Goal: Obtain resource: Download file/media

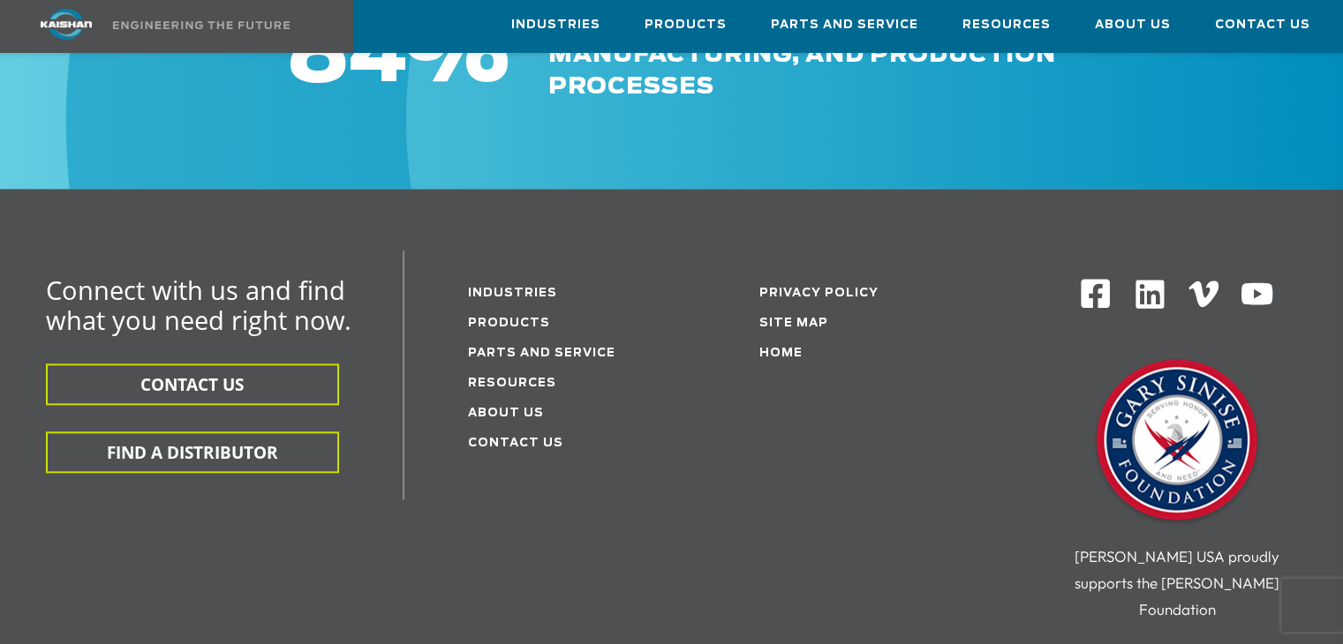
scroll to position [1812, 0]
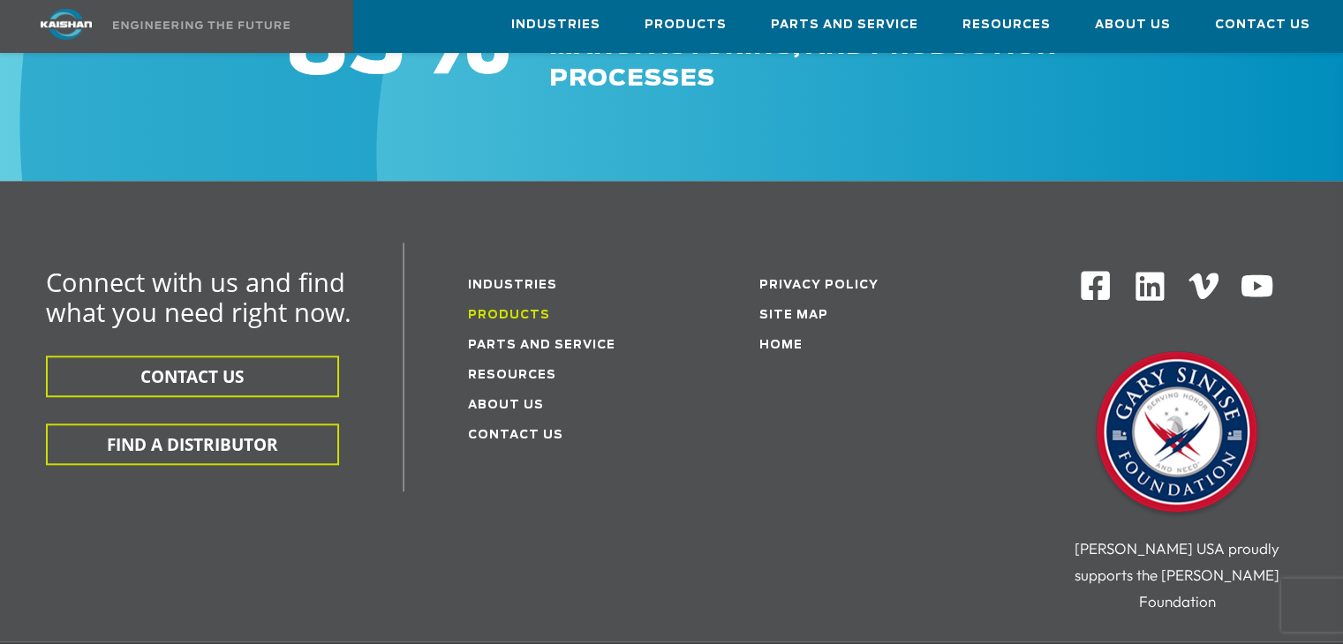
click at [522, 310] on link "Products" at bounding box center [509, 315] width 82 height 11
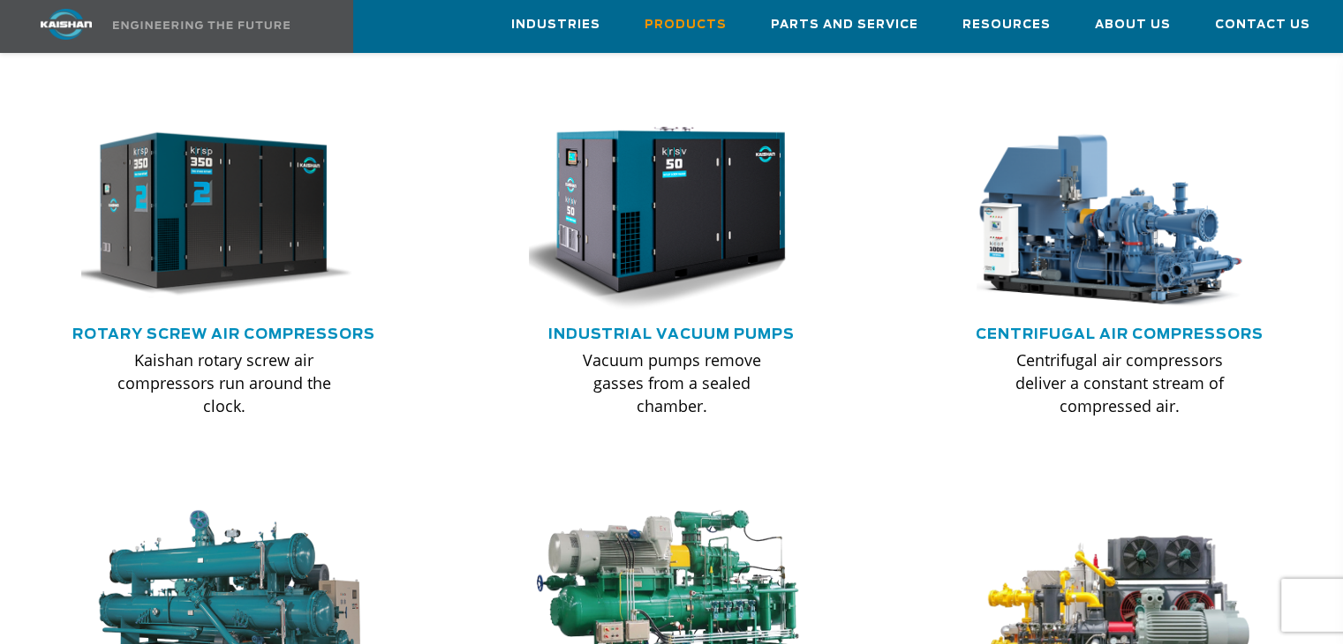
scroll to position [1093, 0]
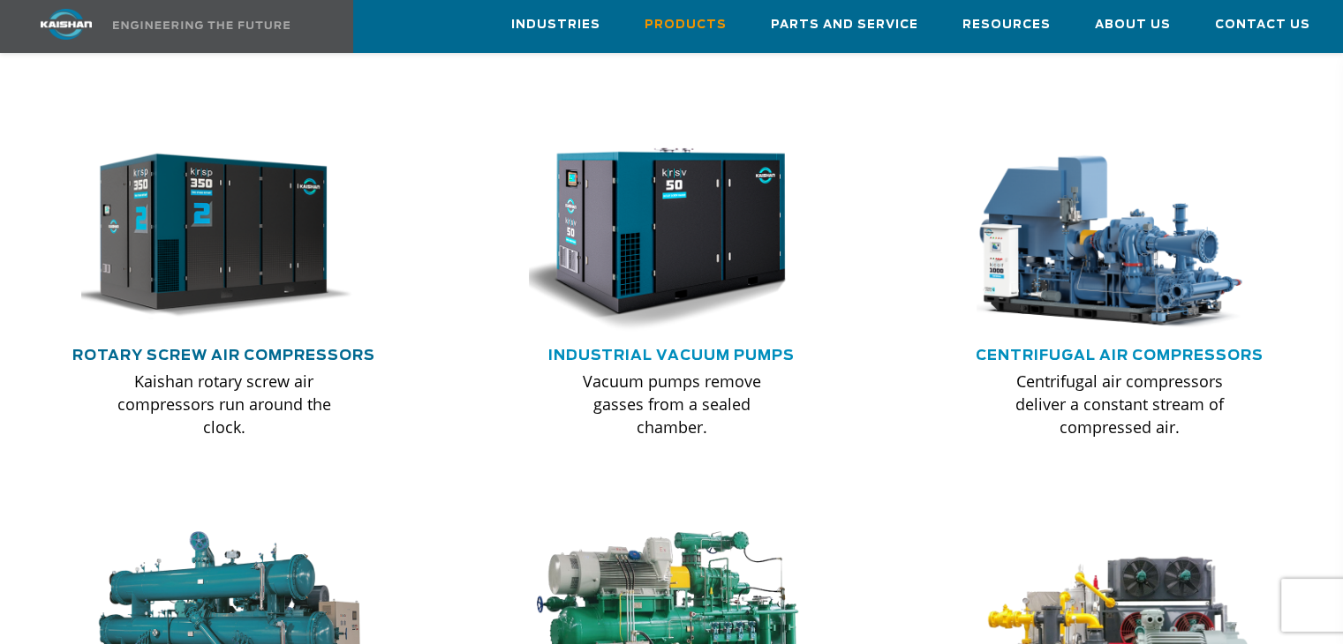
click at [287, 349] on link "Rotary Screw Air Compressors" at bounding box center [223, 356] width 303 height 14
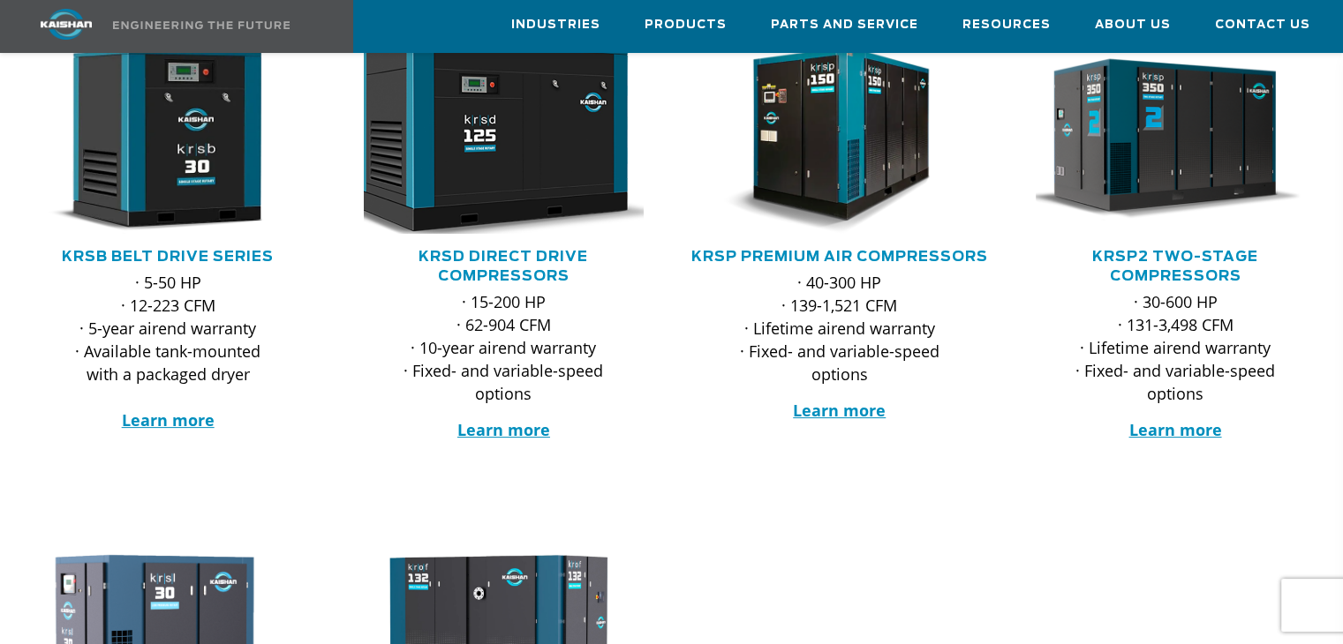
scroll to position [328, 0]
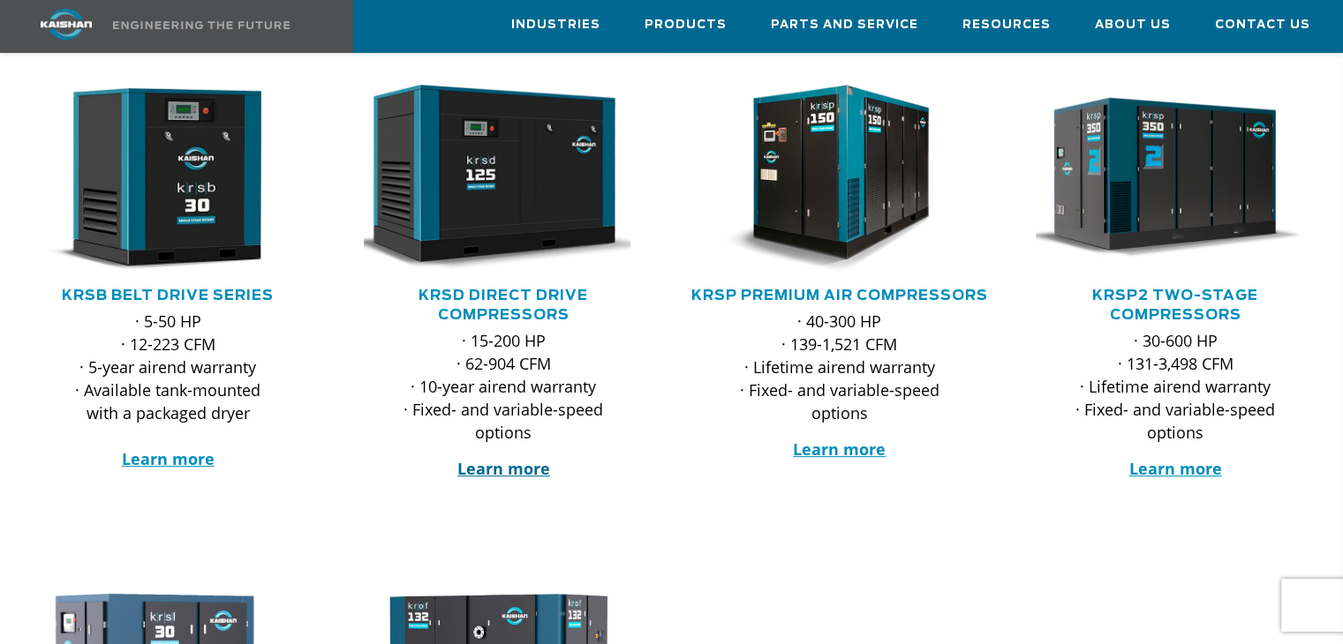
click at [526, 458] on strong "Learn more" at bounding box center [503, 468] width 93 height 21
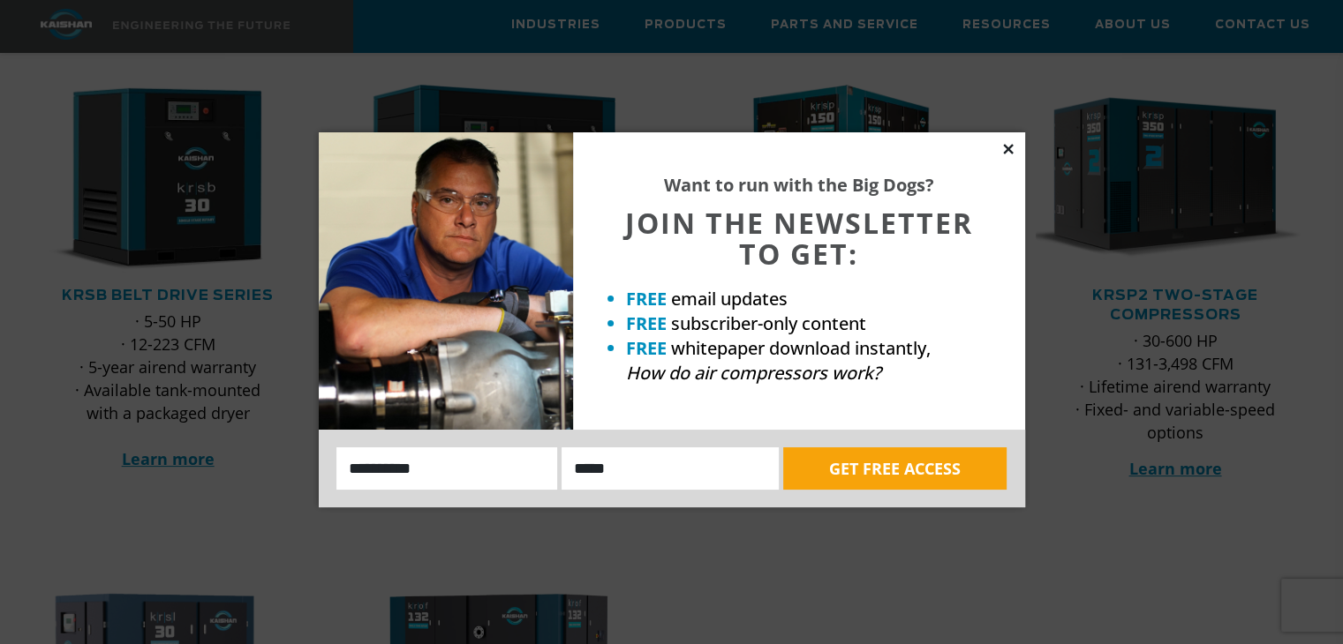
click at [1000, 149] on icon at bounding box center [1008, 149] width 16 height 16
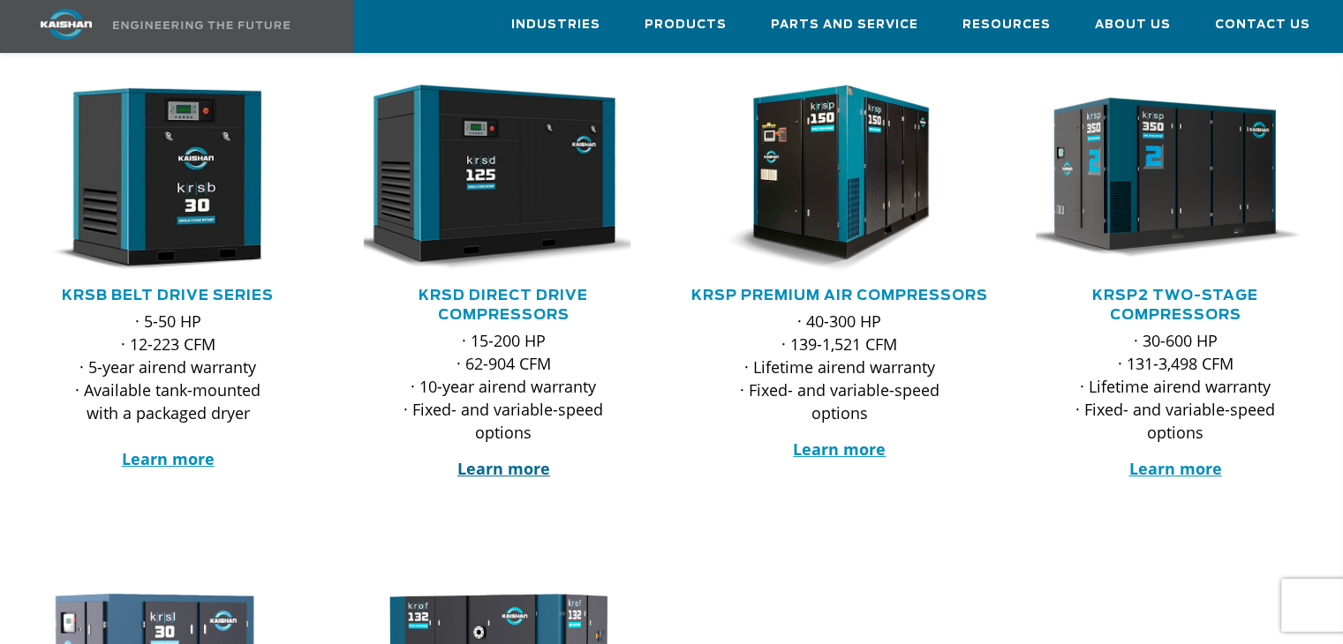
click at [526, 458] on strong "Learn more" at bounding box center [503, 468] width 93 height 21
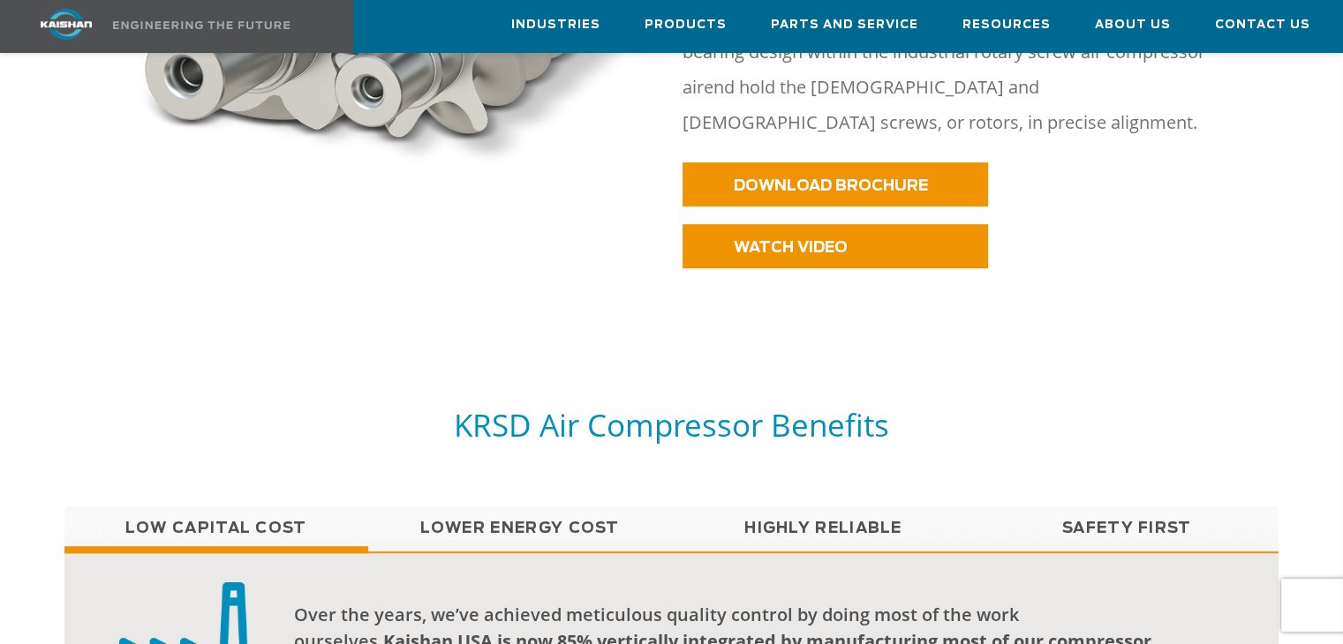
scroll to position [1065, 0]
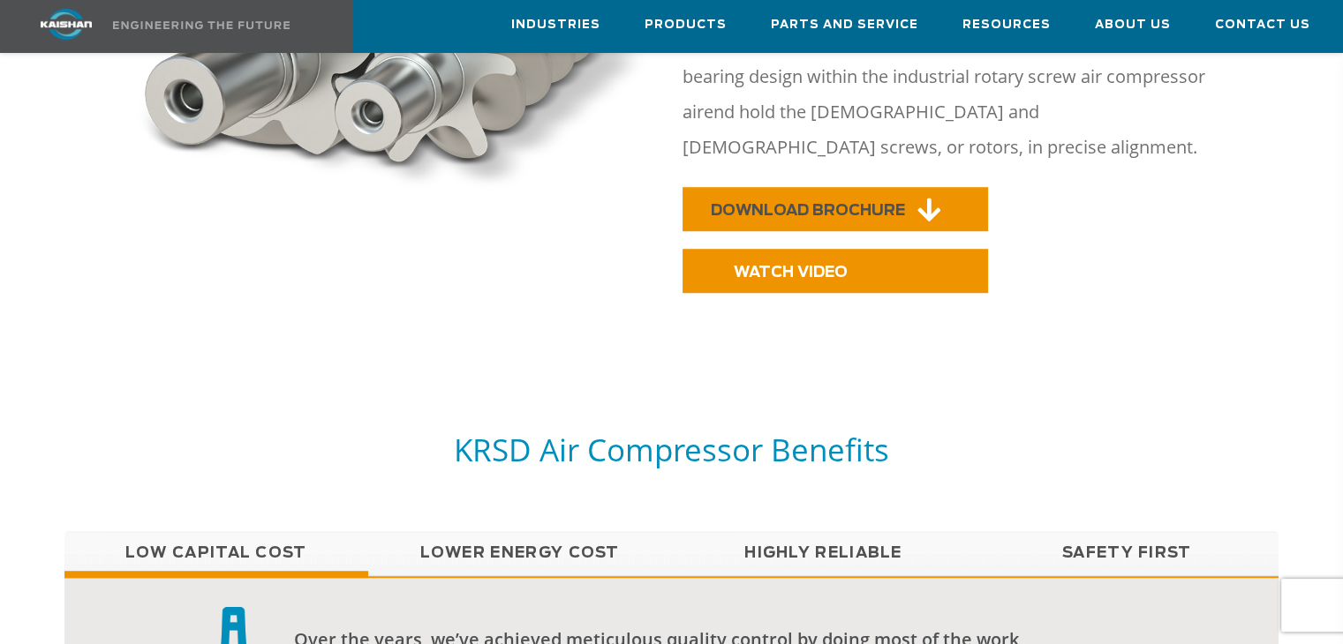
click at [812, 203] on span "DOWNLOAD BROCHURE" at bounding box center [808, 210] width 194 height 15
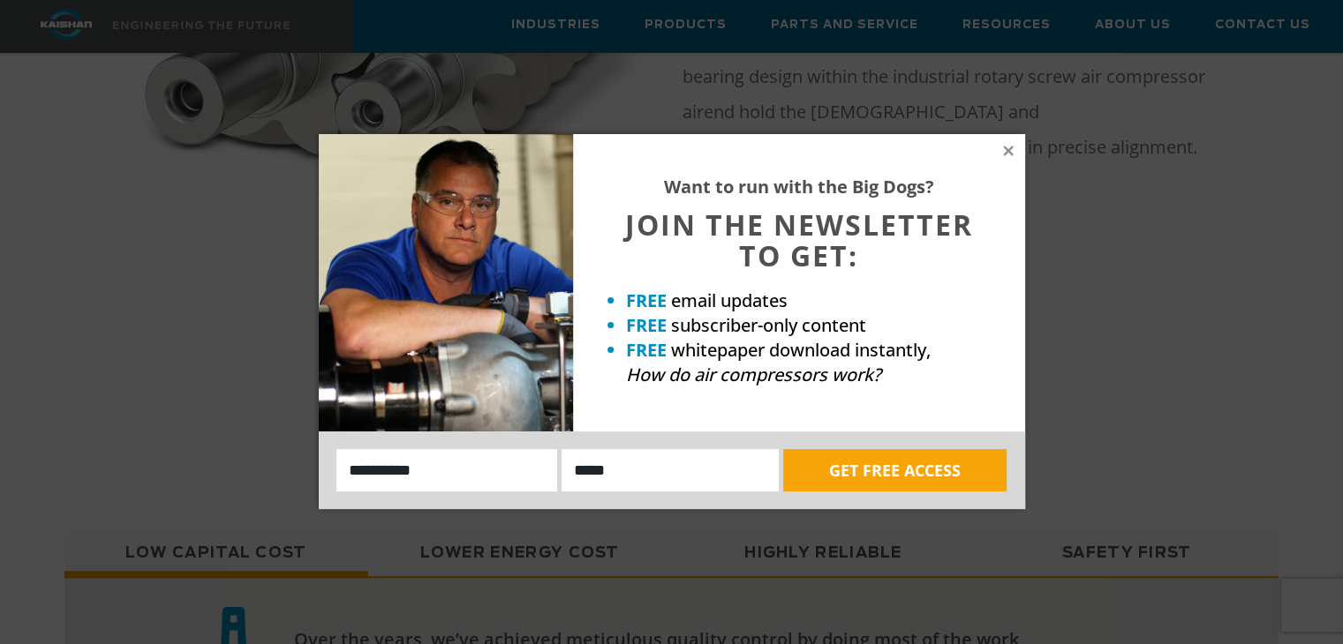
scroll to position [1232, 0]
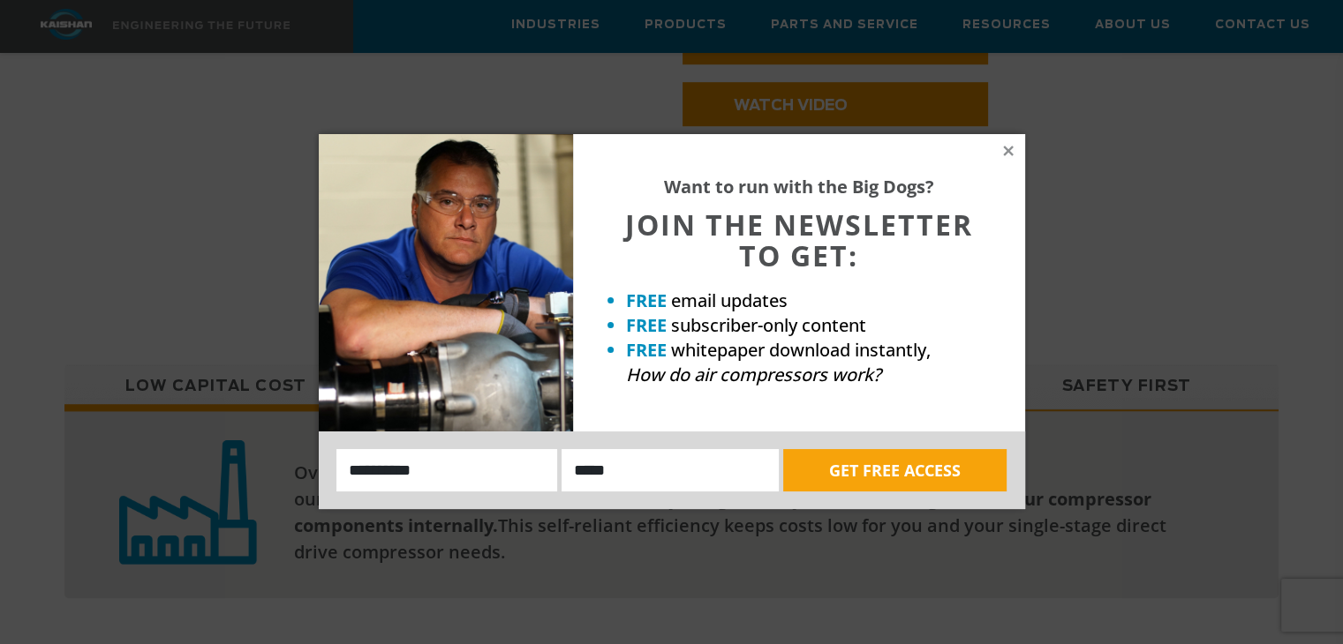
click at [1009, 131] on div "Want to run with the Big Dogs? JOIN THE NEWSLETTER TO GET: FREE email updates F…" at bounding box center [671, 322] width 1343 height 644
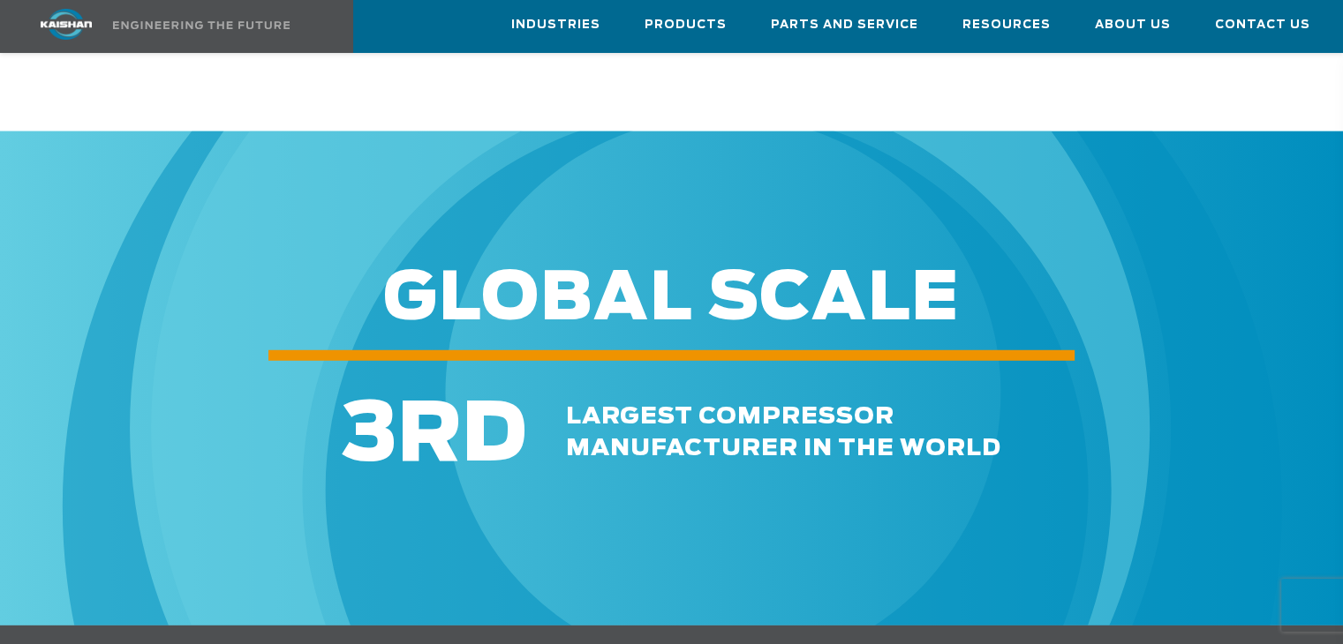
scroll to position [4914, 0]
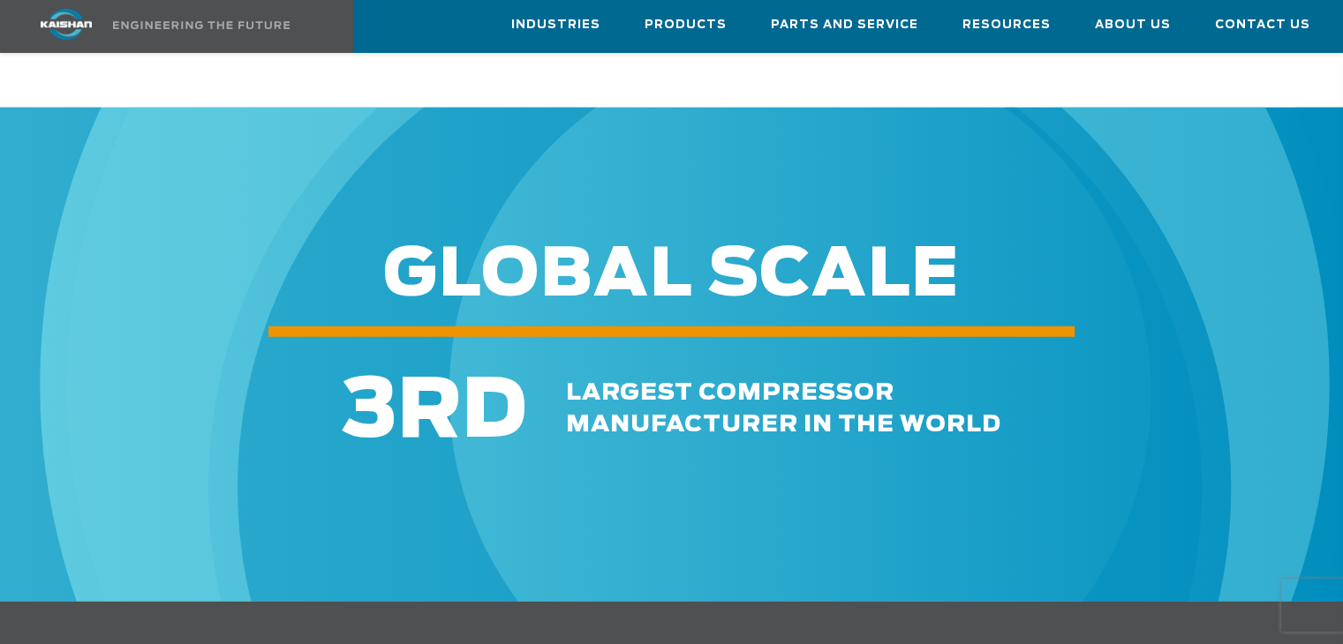
click at [113, 340] on div "3 RD largest compressor manufacturer in the world" at bounding box center [671, 399] width 1343 height 118
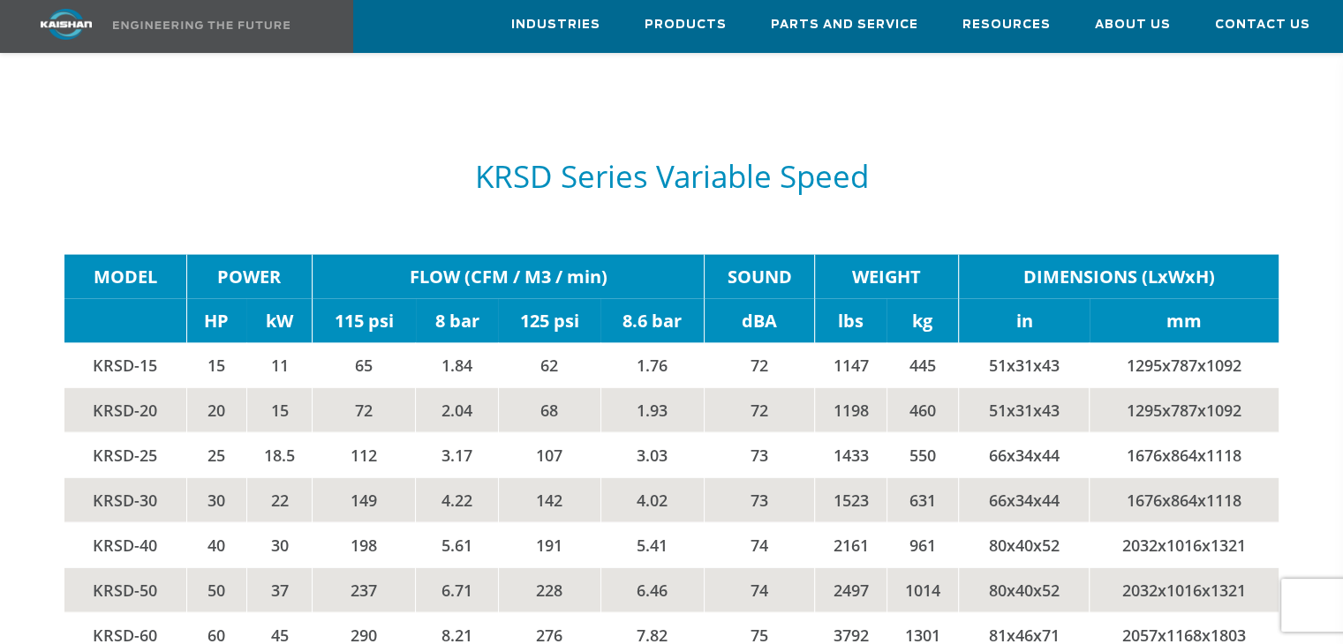
scroll to position [3409, 0]
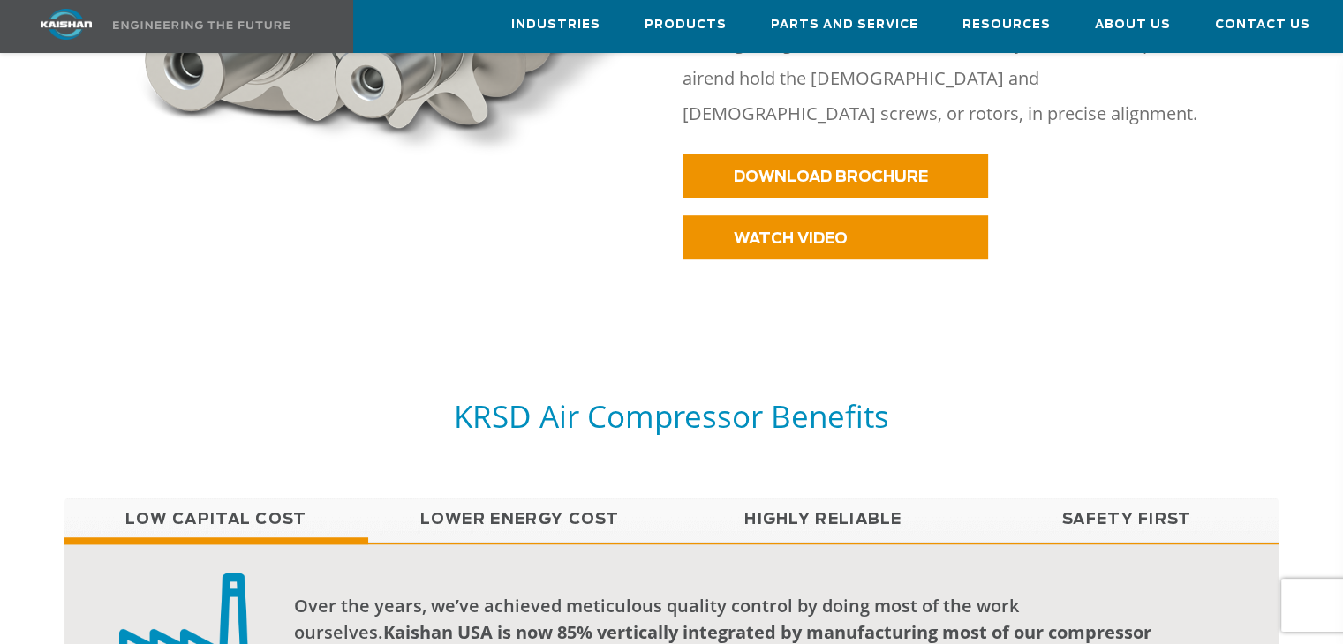
scroll to position [1049, 0]
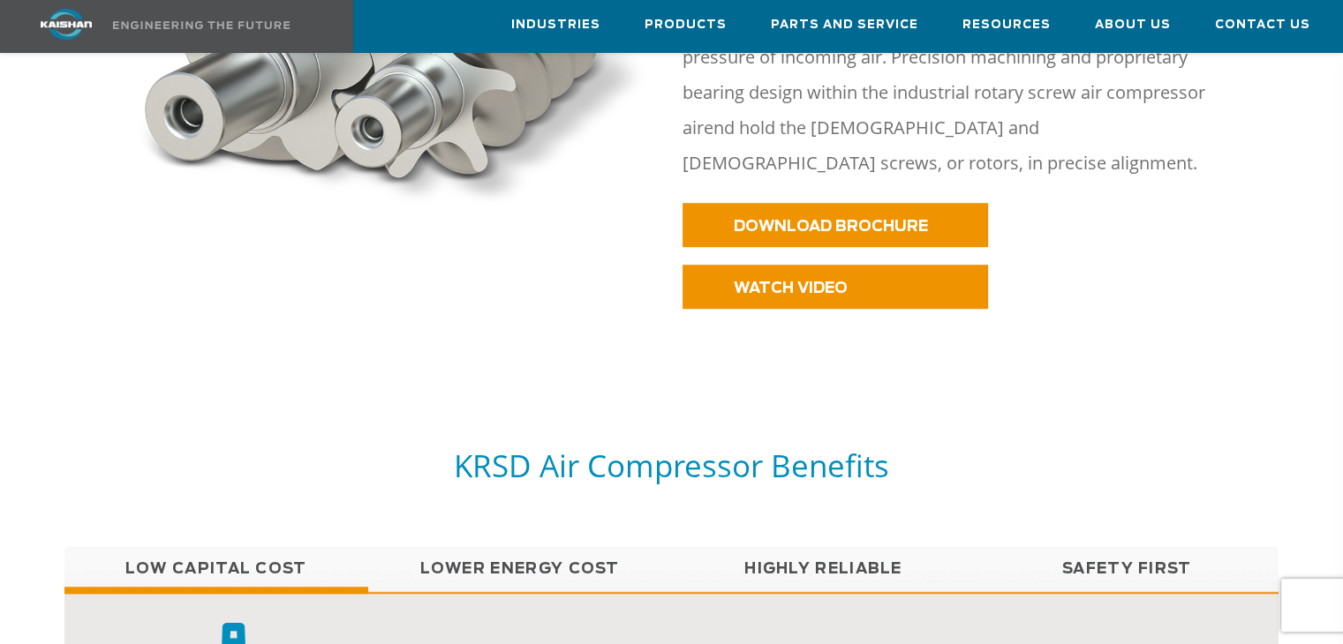
click at [610, 547] on link "Lower Energy Cost" at bounding box center [520, 569] width 304 height 44
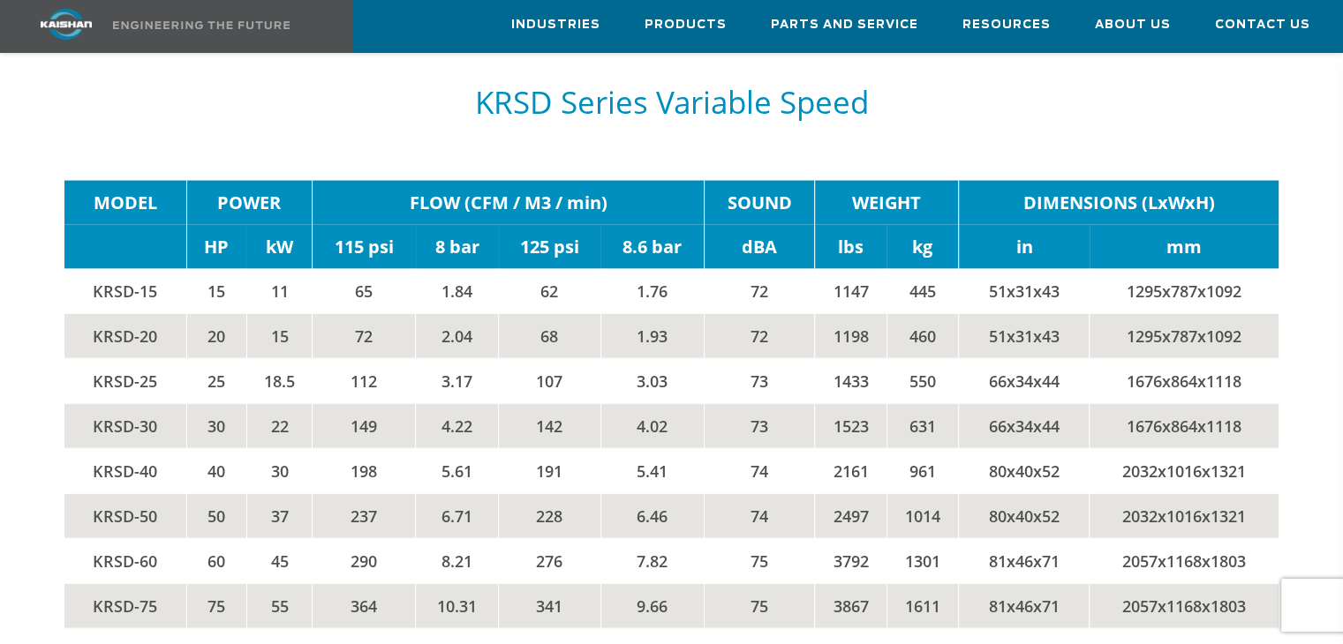
scroll to position [3424, 0]
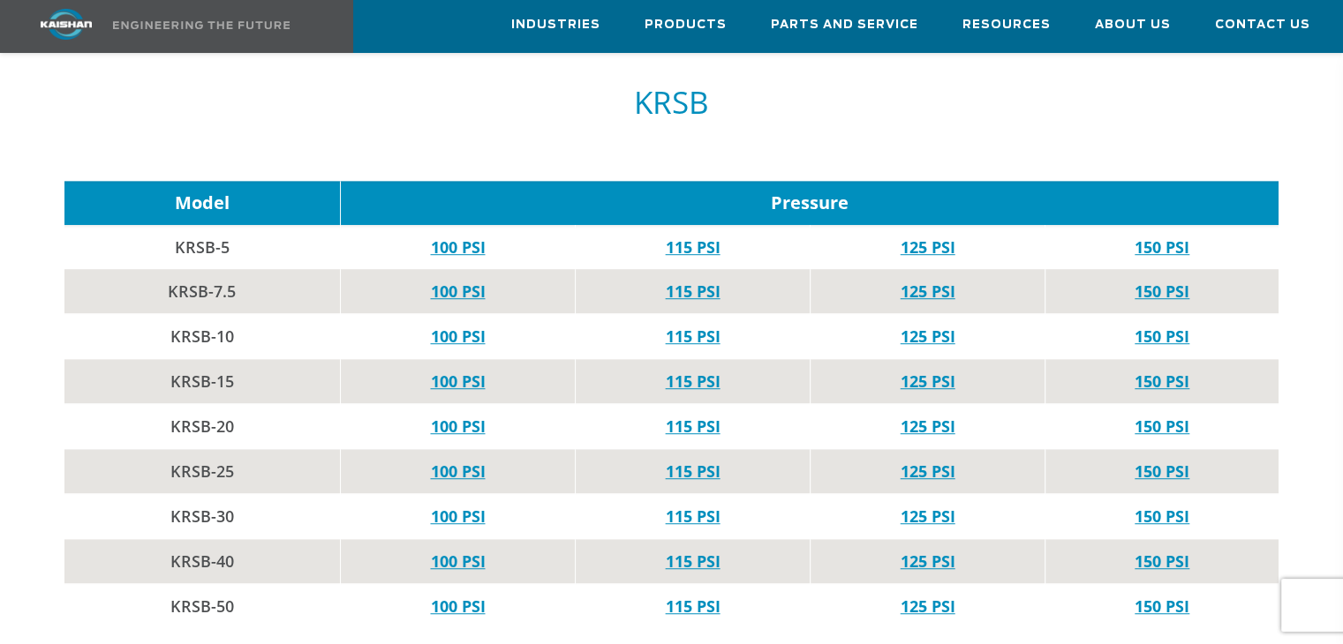
scroll to position [1089, 0]
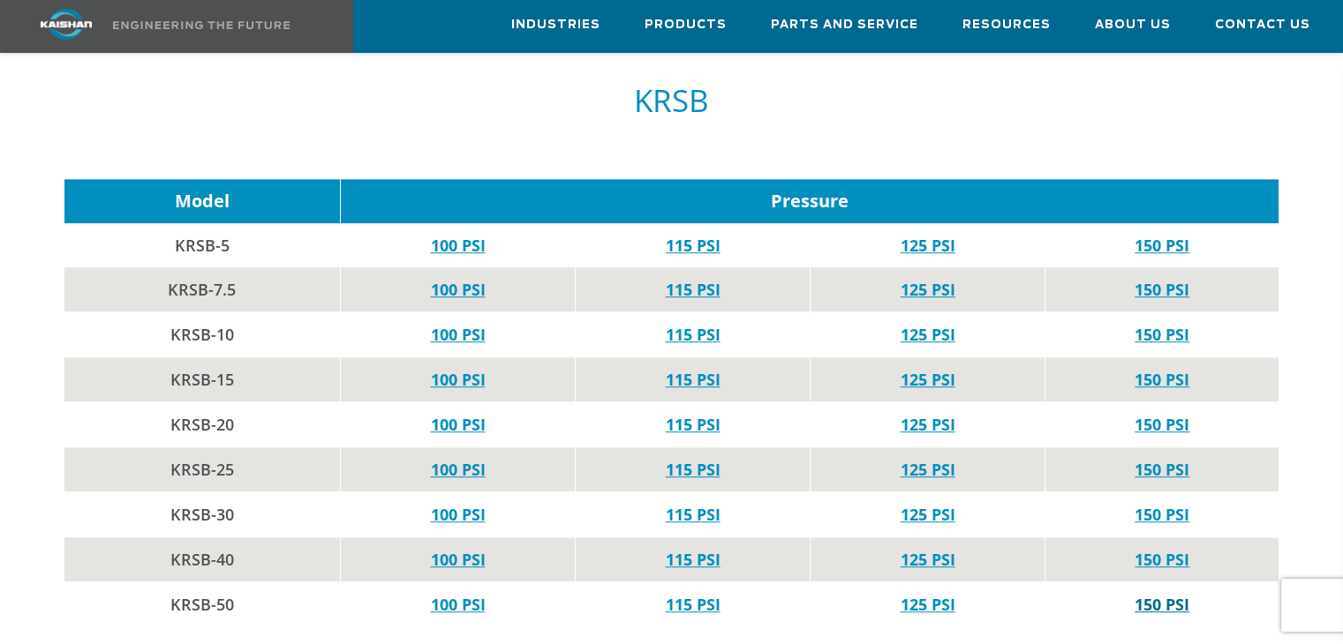
click at [1180, 594] on link "150 PSI" at bounding box center [1161, 604] width 55 height 21
click at [945, 594] on link "125 PSI" at bounding box center [927, 604] width 55 height 21
